Goal: Navigation & Orientation: Find specific page/section

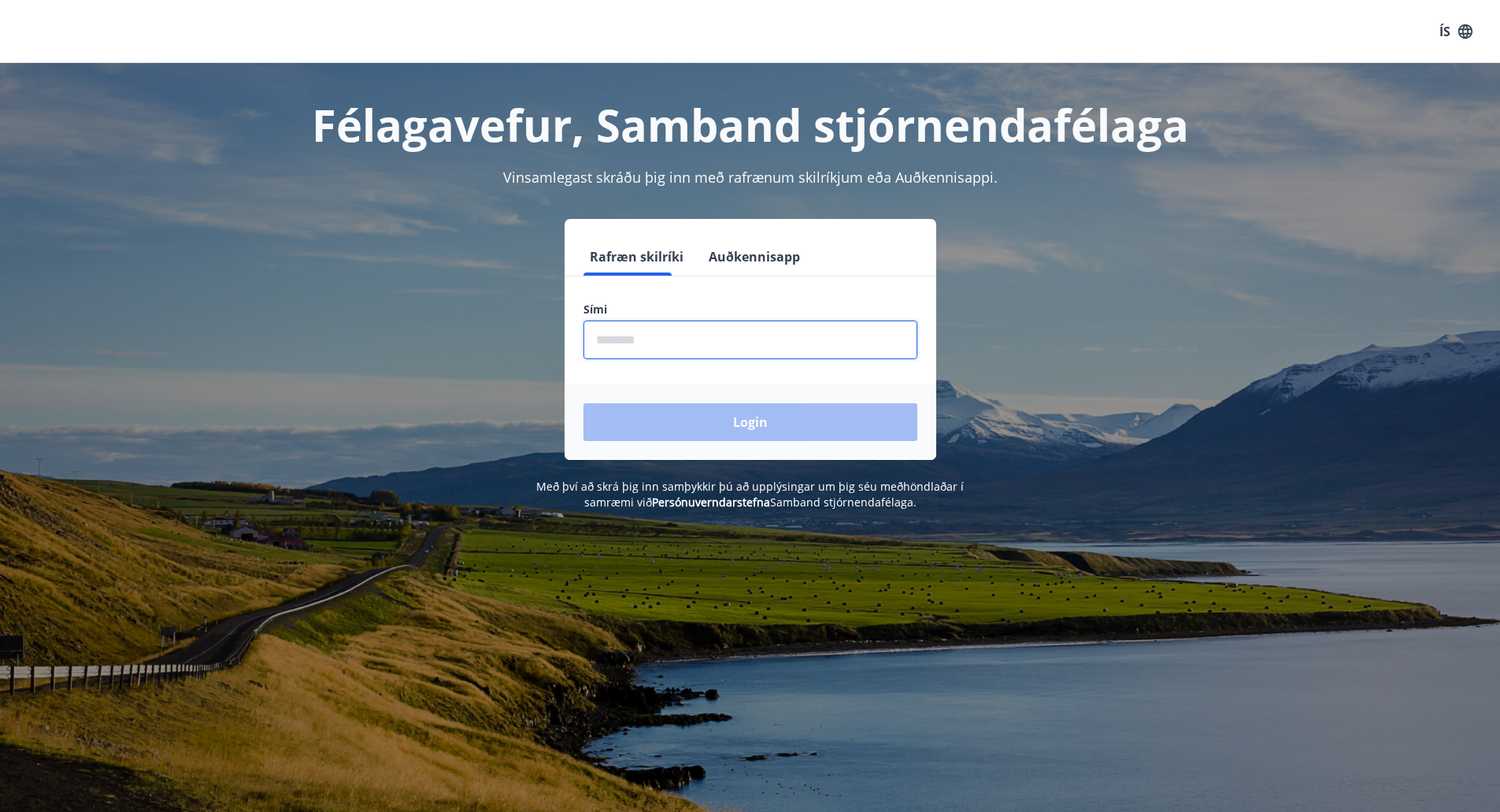
click at [671, 335] on input "phone" at bounding box center [750, 340] width 334 height 39
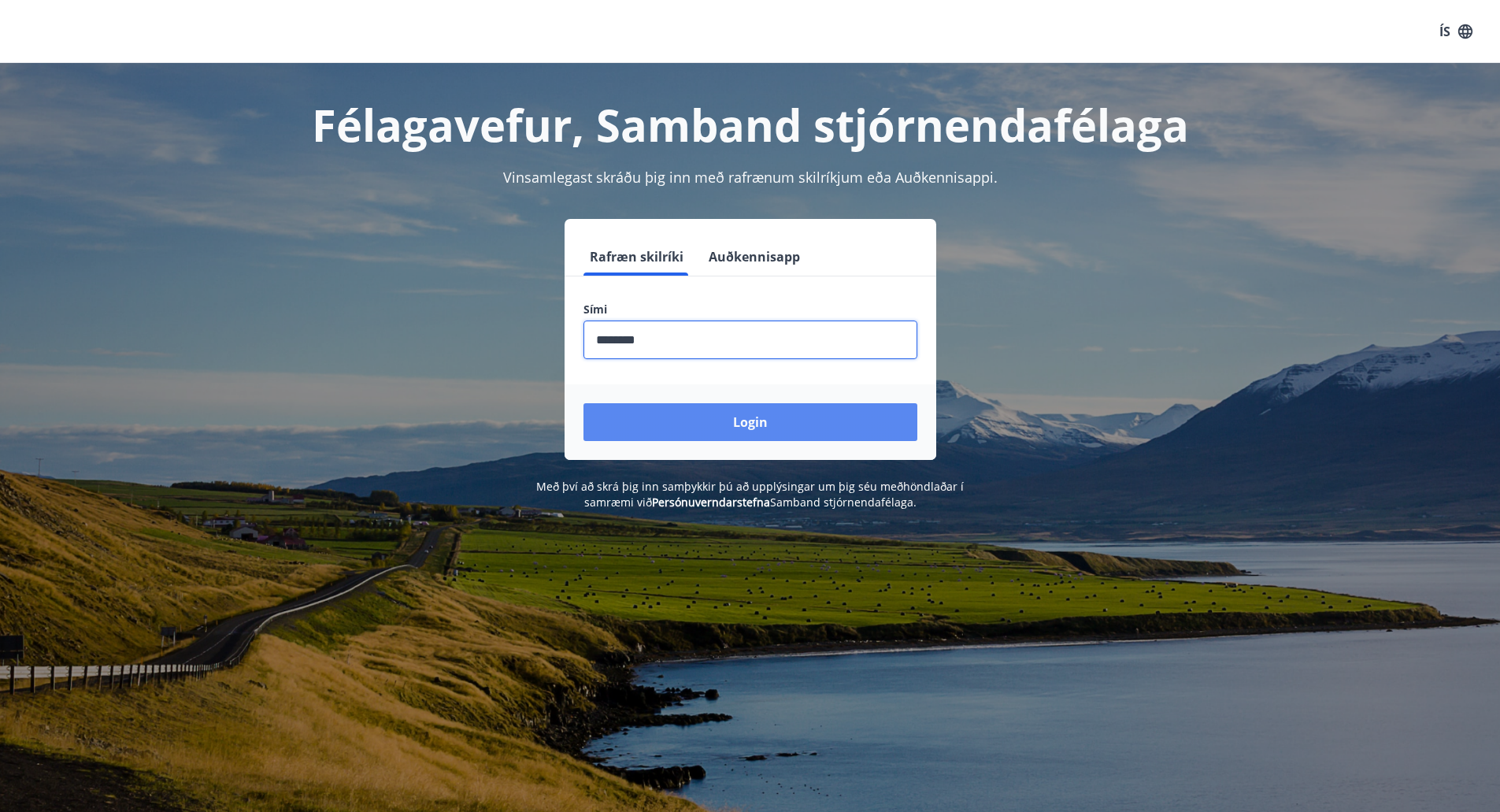
type input "********"
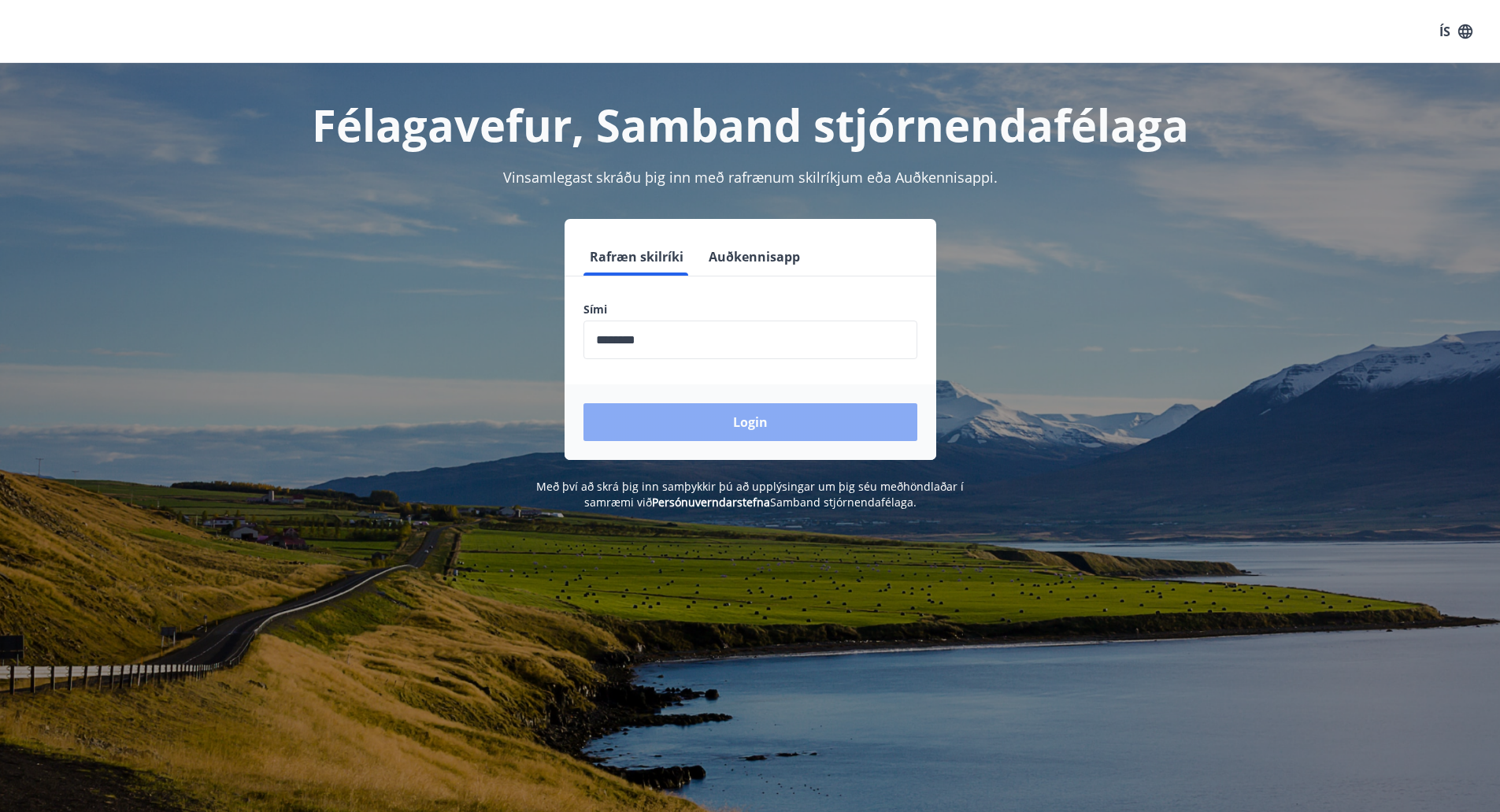
click at [727, 418] on button "Login" at bounding box center [750, 421] width 334 height 38
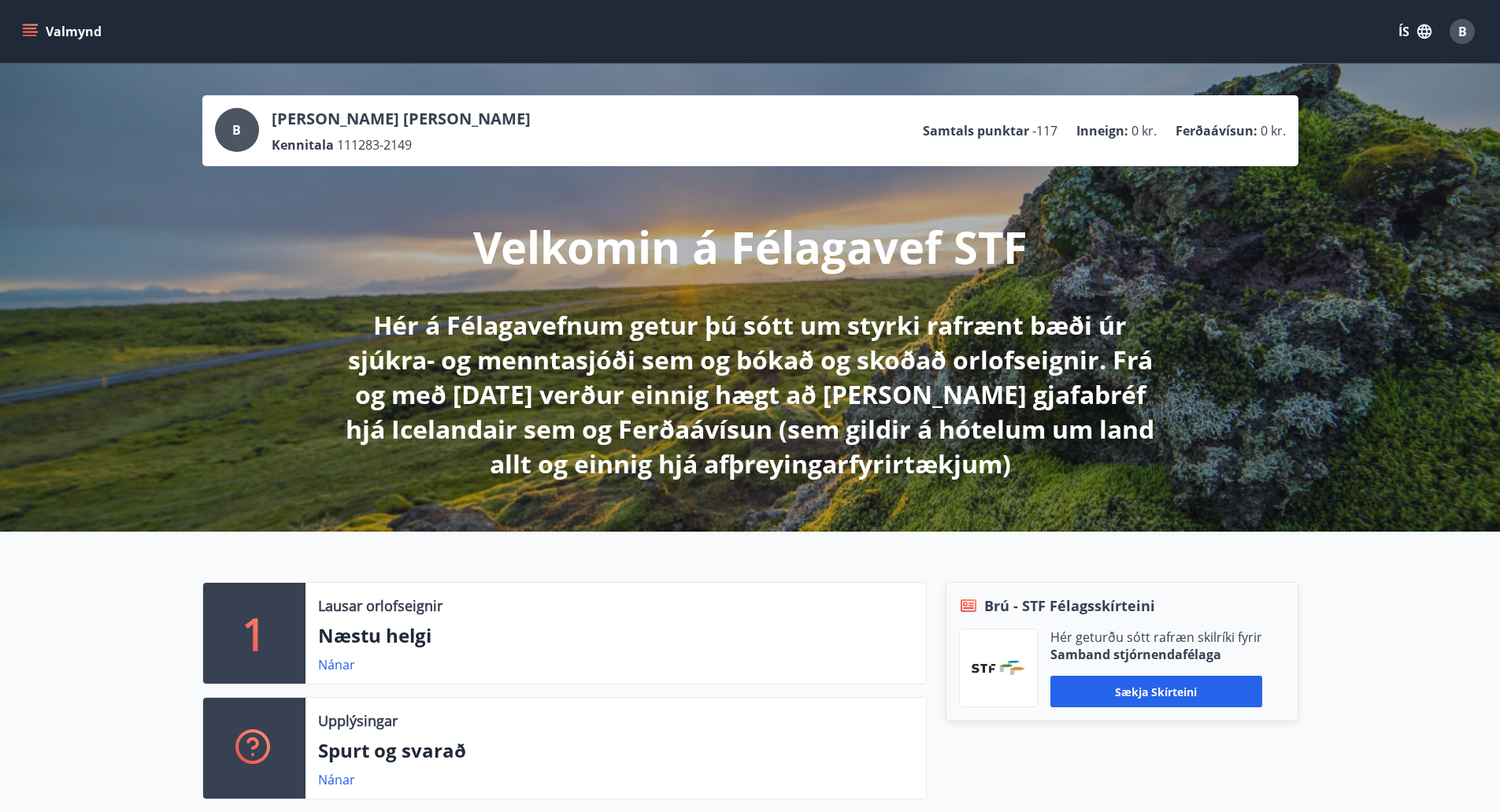
click at [32, 32] on icon "menu" at bounding box center [31, 32] width 17 height 2
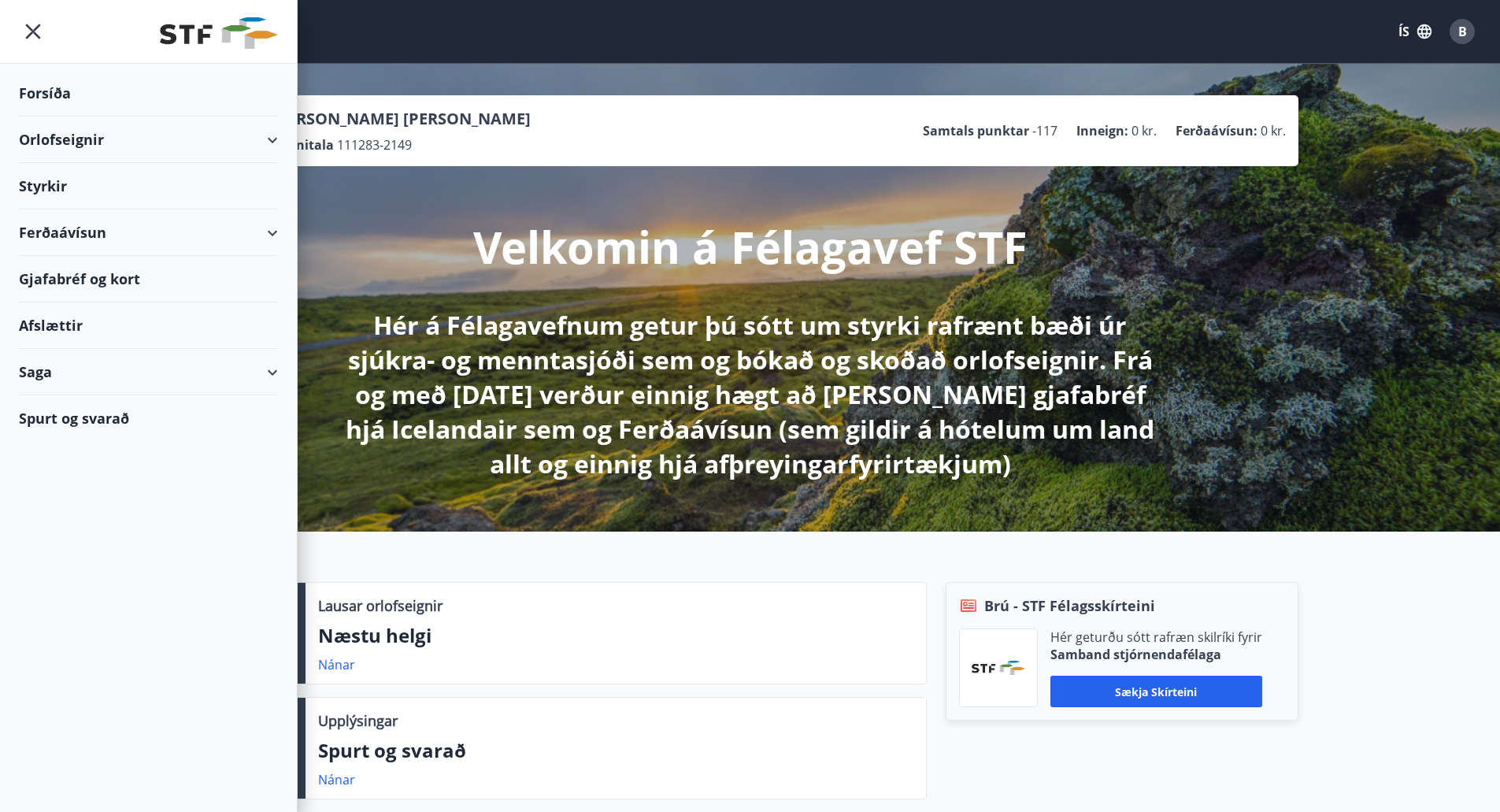
click at [165, 235] on div "Ferðaávísun" at bounding box center [148, 232] width 259 height 46
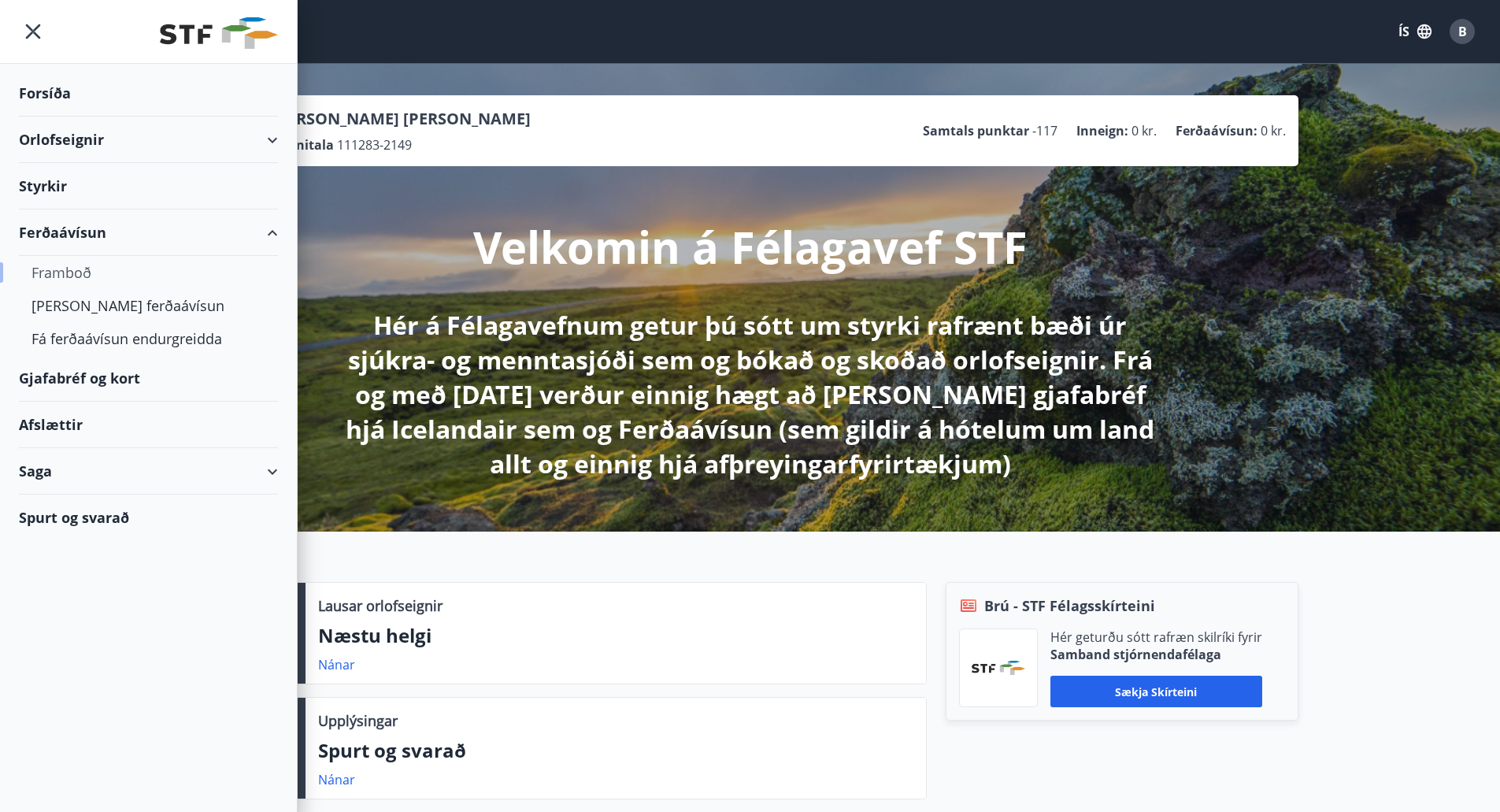
click at [117, 264] on div "Framboð" at bounding box center [148, 272] width 234 height 33
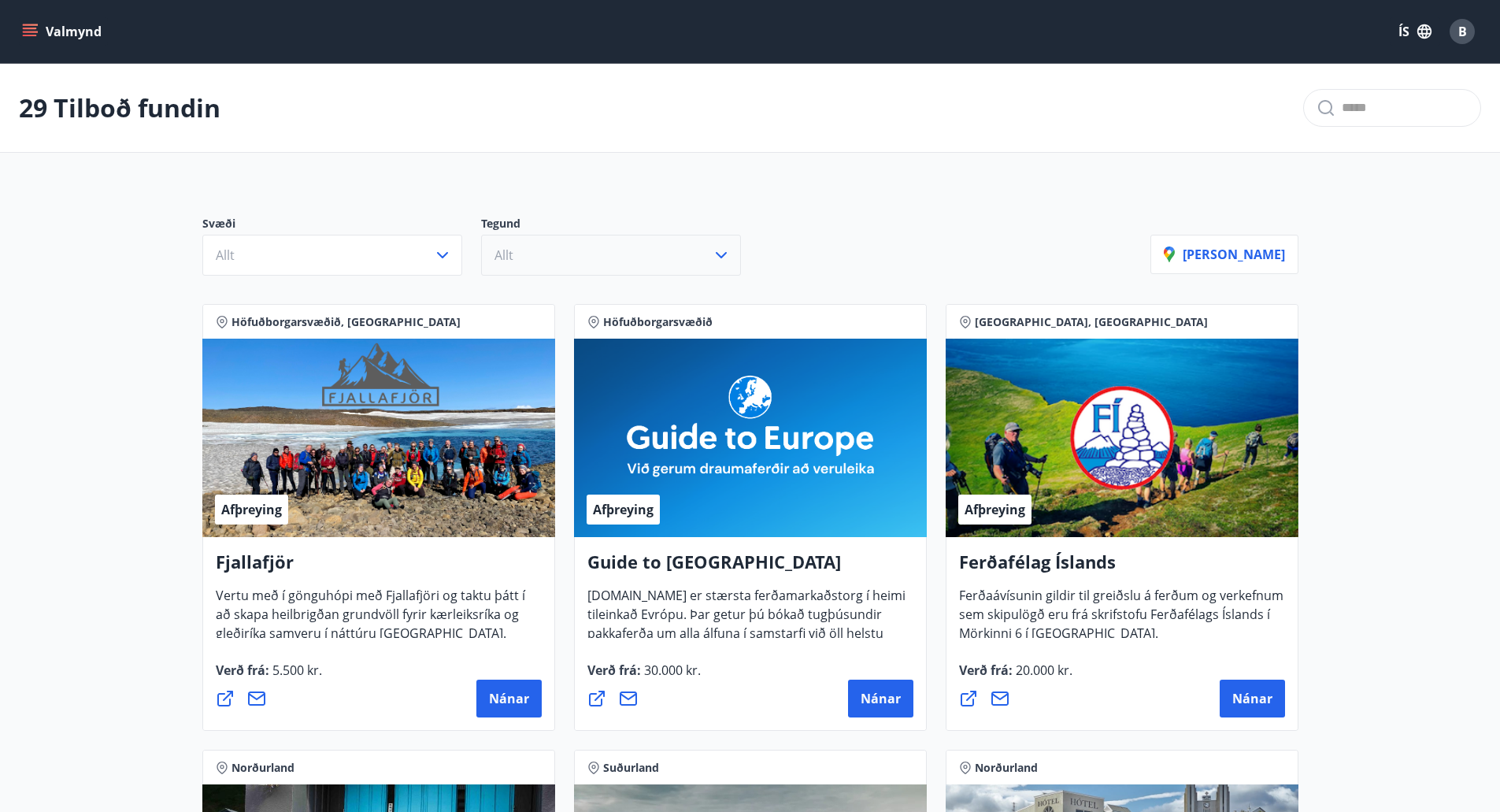
click at [563, 265] on button "Allt" at bounding box center [611, 255] width 260 height 41
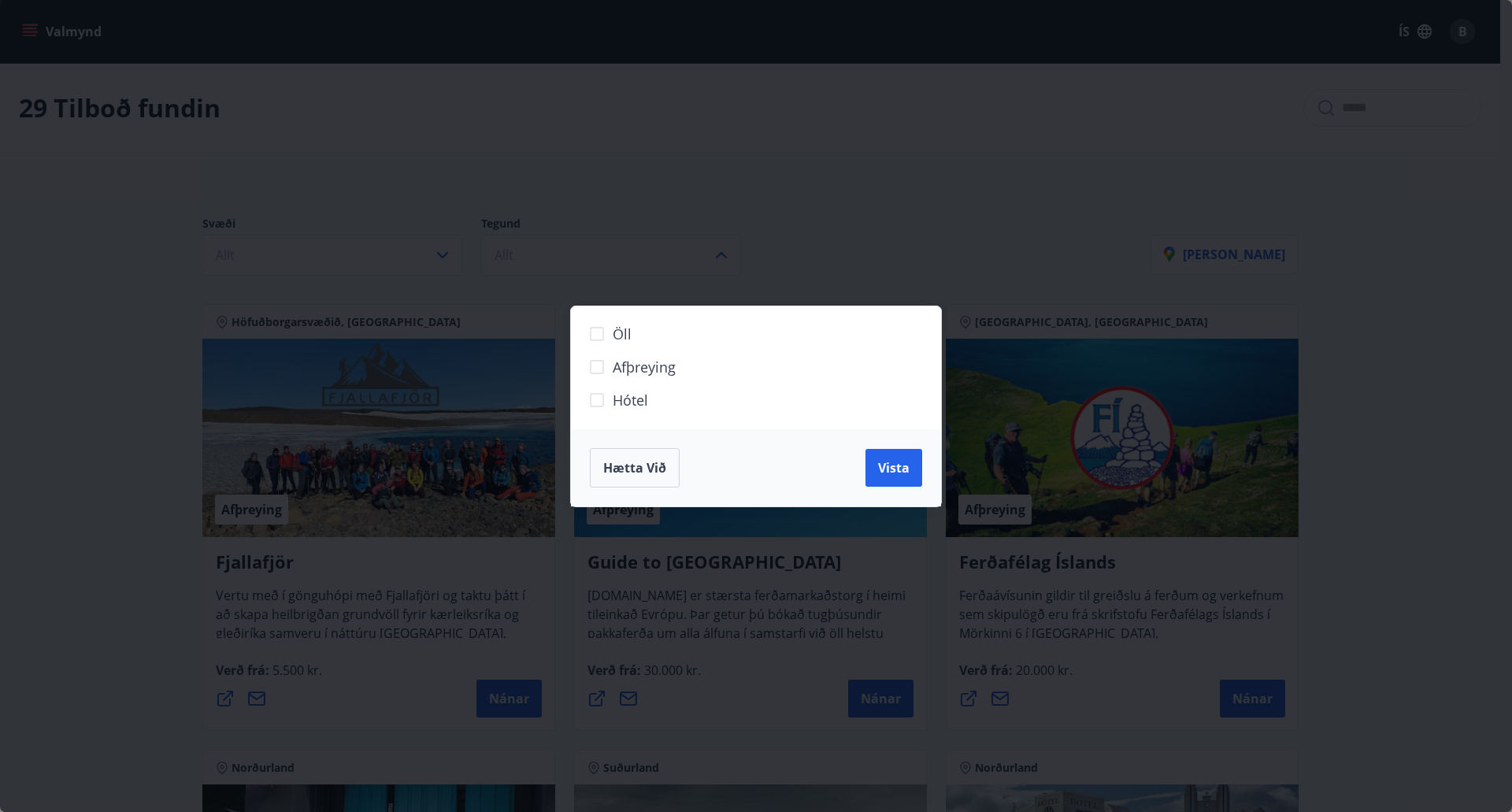
click at [649, 482] on button "Hætta við" at bounding box center [634, 467] width 90 height 40
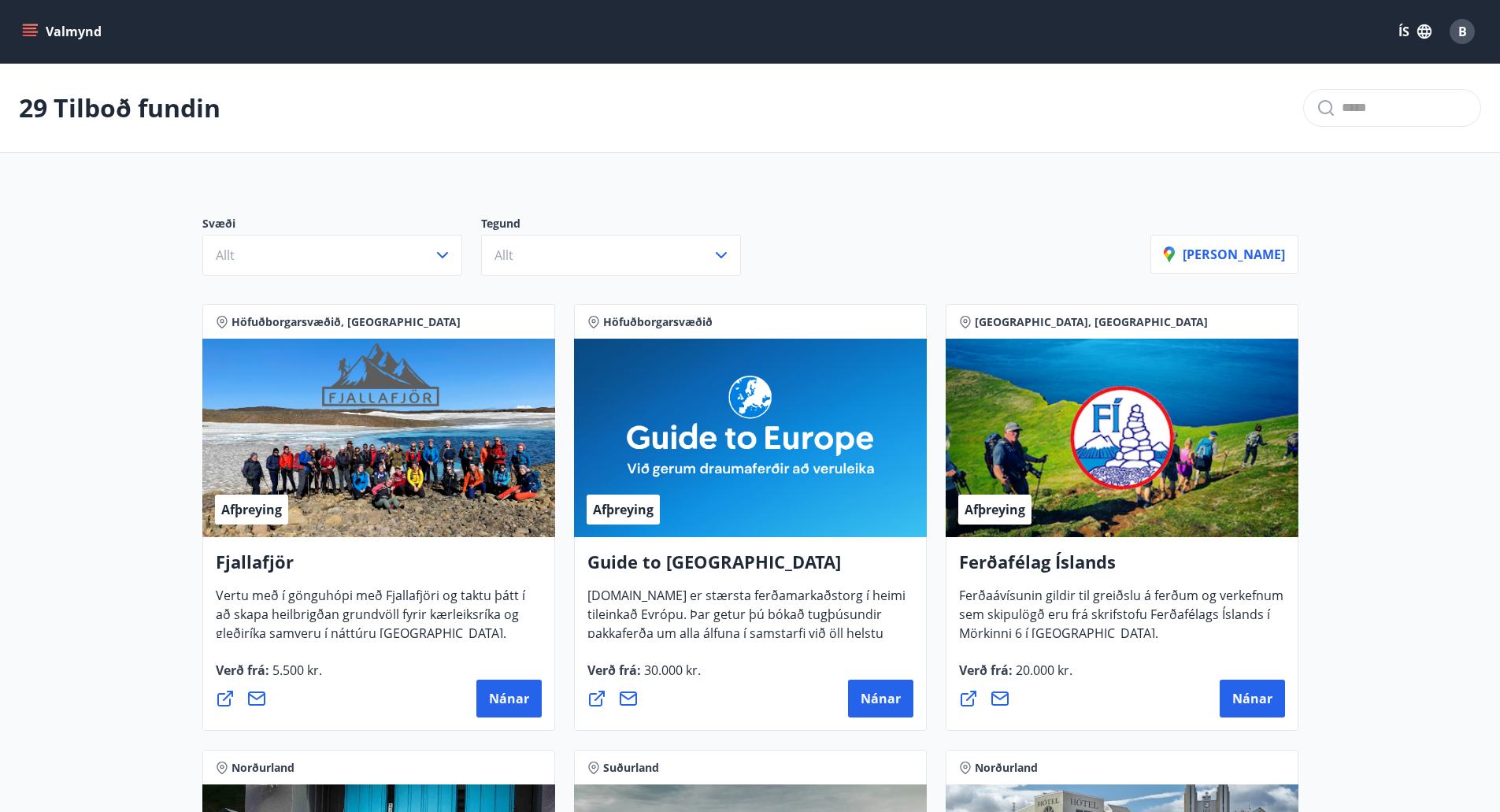
click at [31, 25] on icon "menu" at bounding box center [31, 25] width 17 height 2
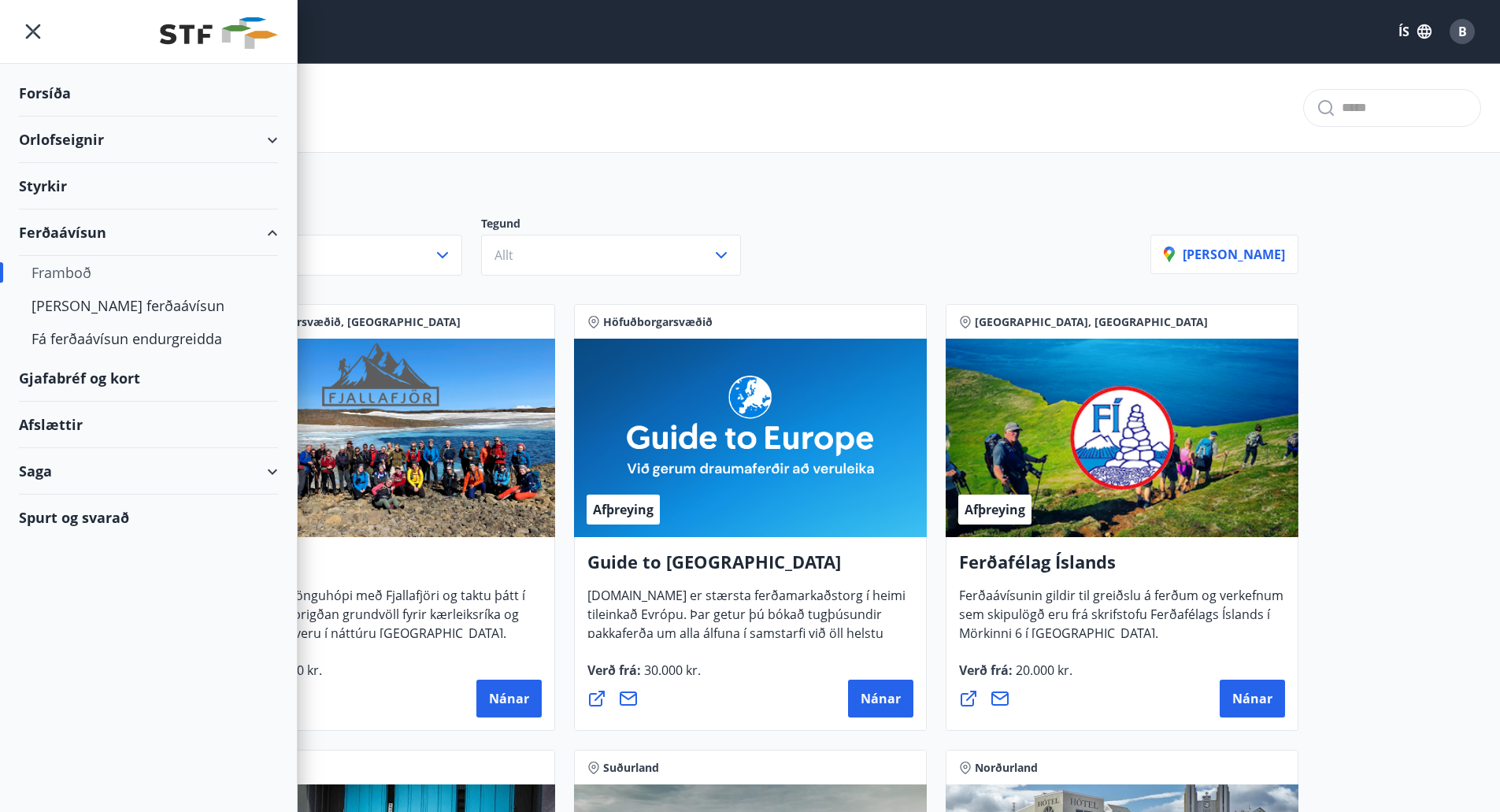
click at [134, 369] on div "Gjafabréf og kort" at bounding box center [148, 378] width 259 height 46
